Goal: Check status: Check status

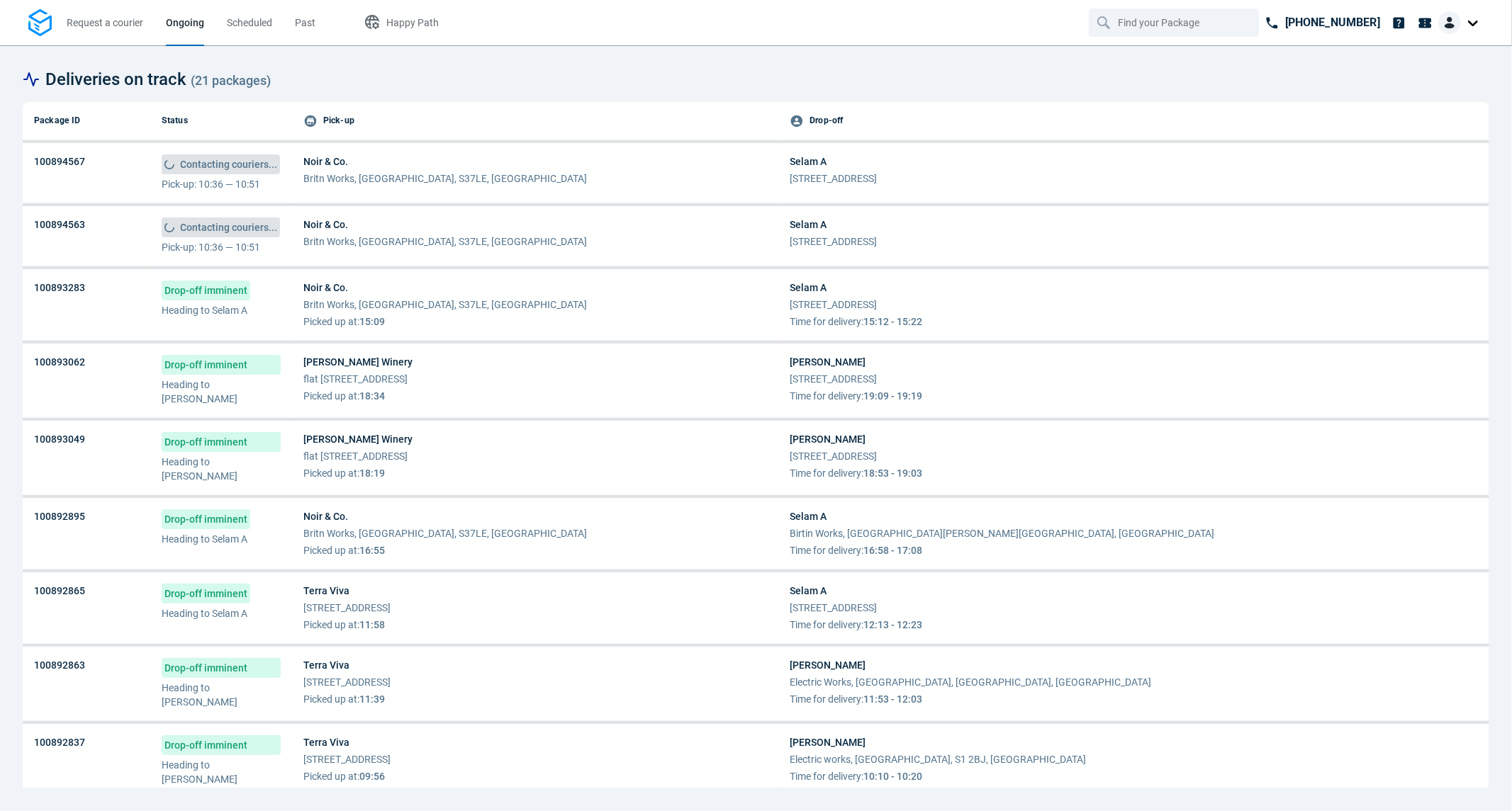
click at [324, 166] on span "Noir & Co." at bounding box center [446, 161] width 284 height 14
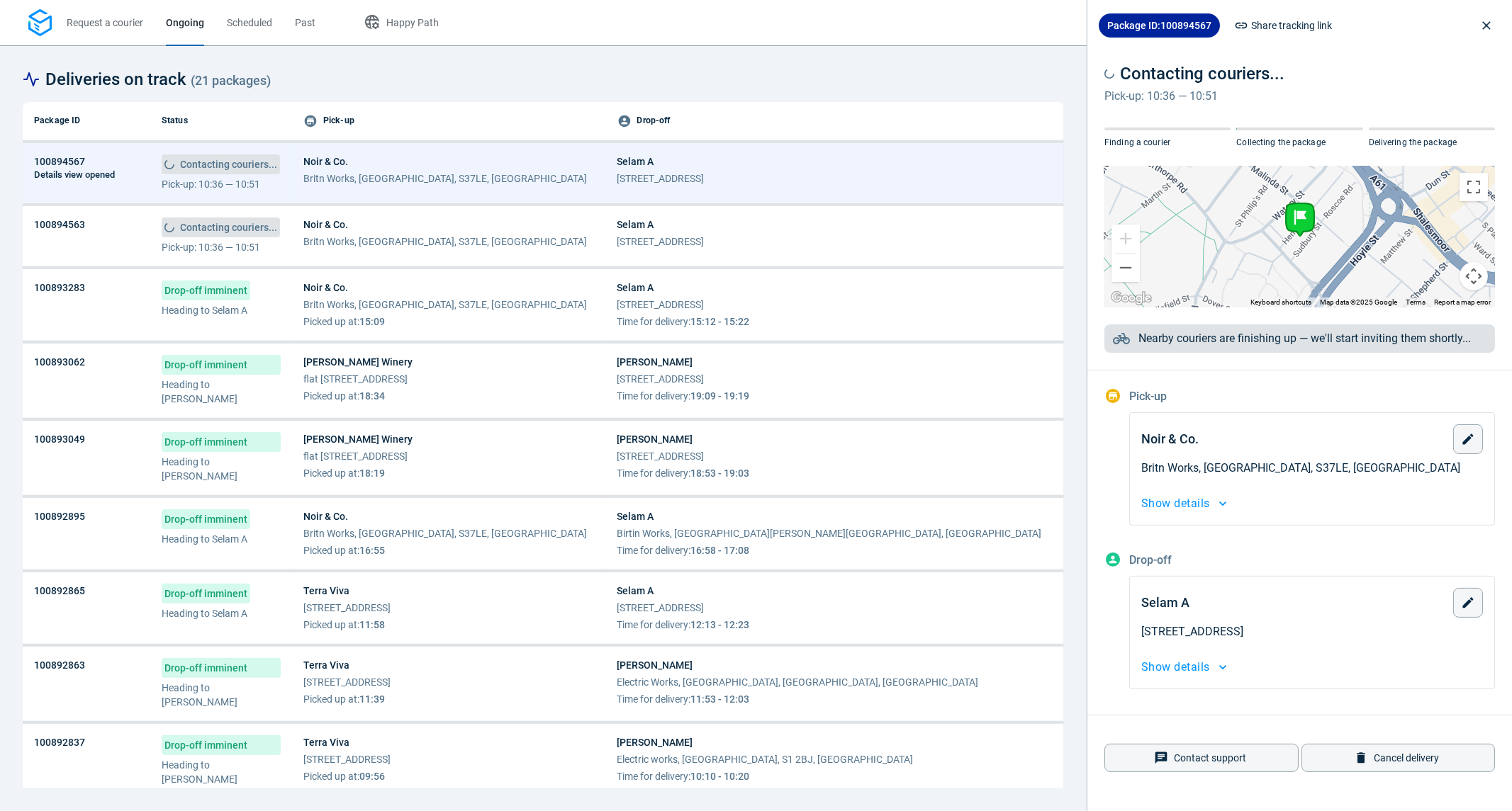
scroll to position [1, 0]
